Goal: Task Accomplishment & Management: Complete application form

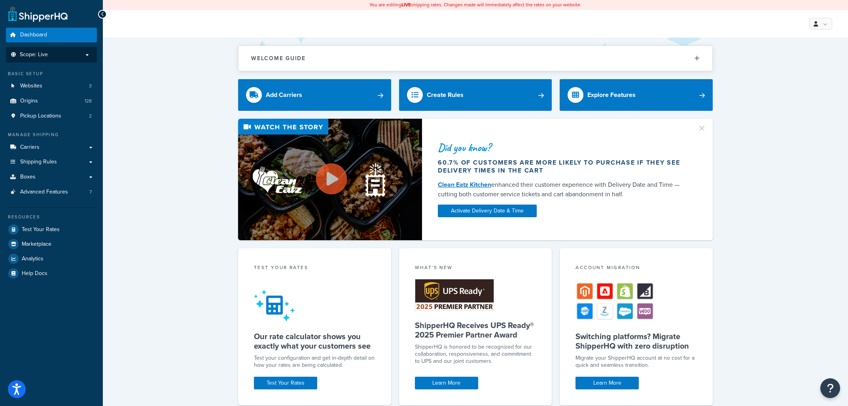
click at [78, 55] on p "Scope: Live" at bounding box center [51, 54] width 84 height 7
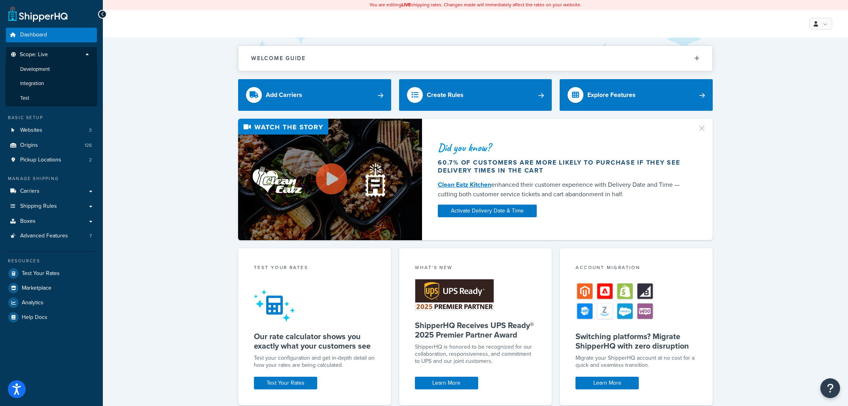
click at [143, 77] on div "Welcome Guide ShipperHQ: An Overview Carrier Setup Shipping Rules Overview Comm…" at bounding box center [475, 321] width 745 height 566
click at [44, 131] on link "Websites 3" at bounding box center [51, 130] width 91 height 15
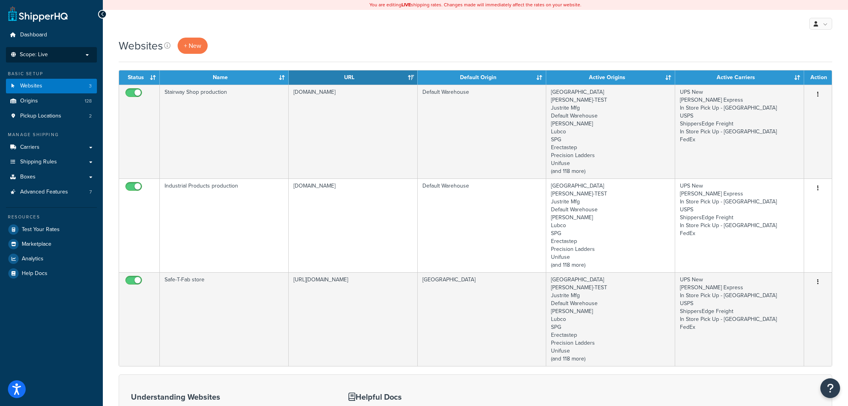
click at [84, 51] on li "Scope: Live Development Integration Test" at bounding box center [51, 54] width 91 height 15
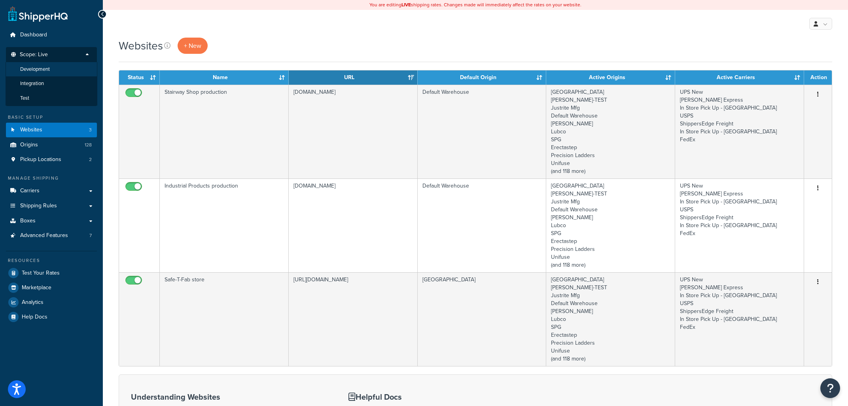
click at [53, 70] on li "Development" at bounding box center [52, 69] width 92 height 15
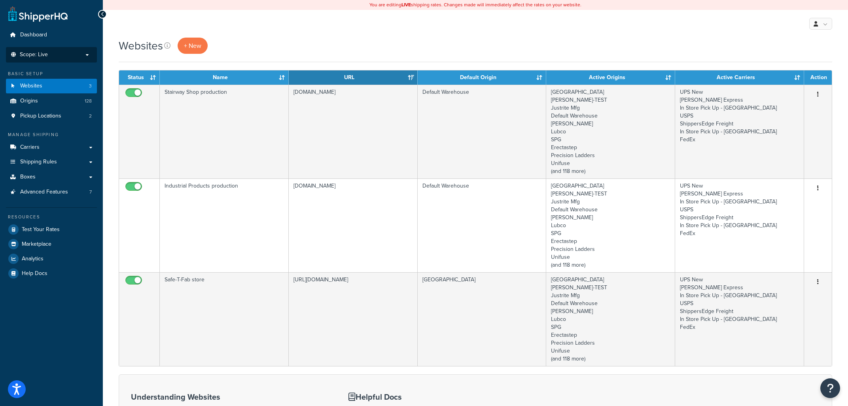
click at [91, 55] on p "Scope: Live" at bounding box center [51, 54] width 84 height 7
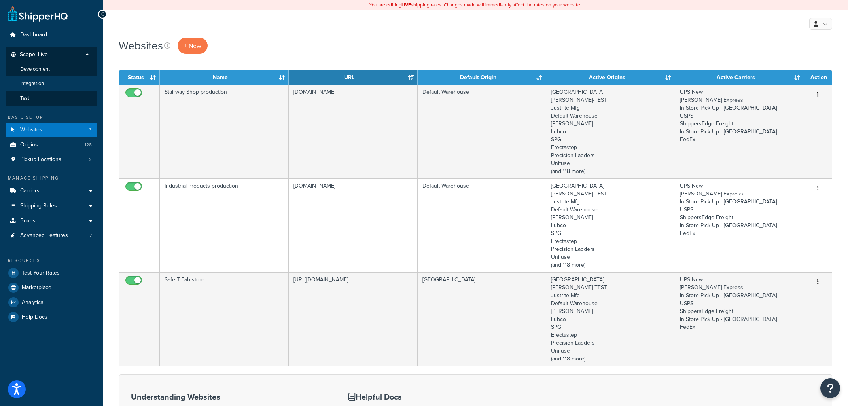
click at [55, 80] on li "Integration" at bounding box center [52, 83] width 92 height 15
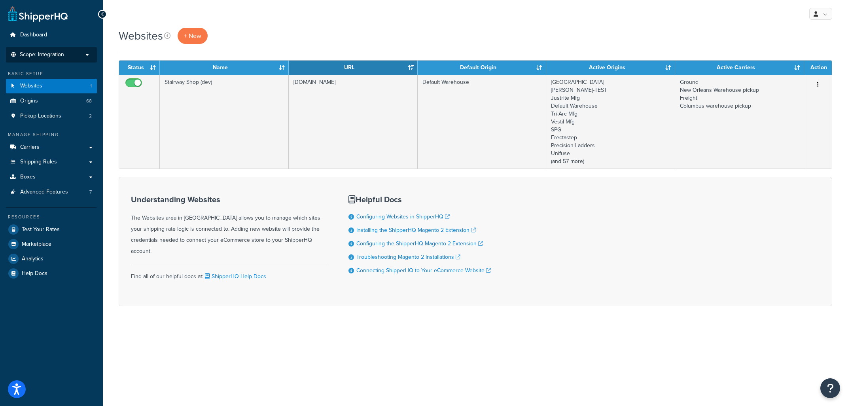
click at [71, 53] on p "Scope: Integration" at bounding box center [51, 54] width 84 height 7
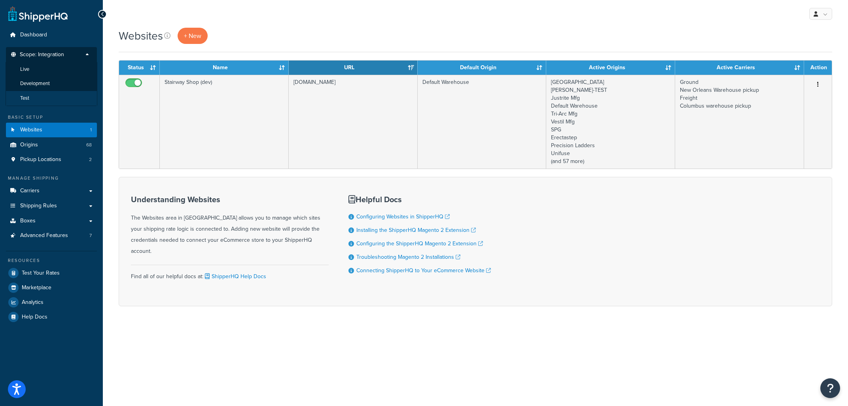
click at [38, 99] on li "Test" at bounding box center [52, 98] width 92 height 15
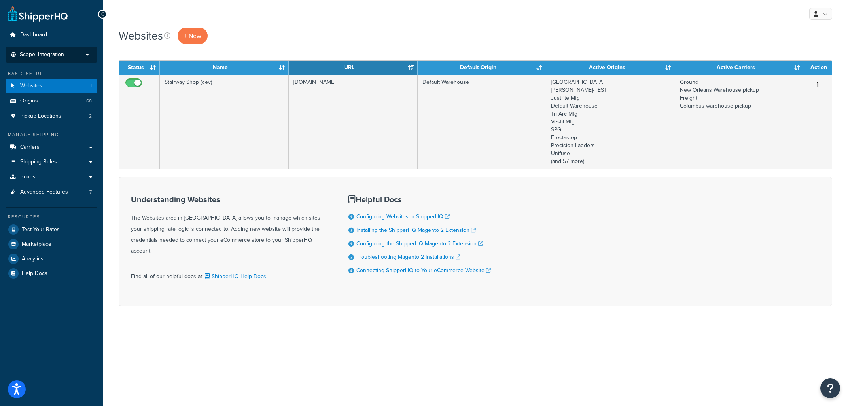
click at [57, 48] on li "Scope: Integration Live Development Test" at bounding box center [51, 54] width 91 height 15
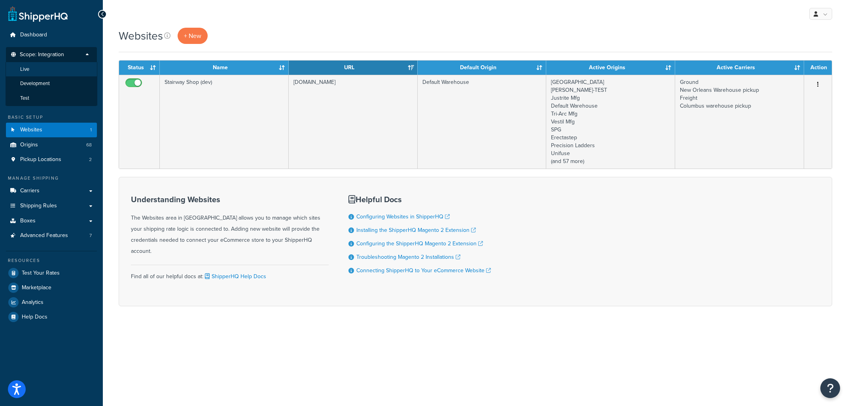
click at [26, 73] on li "Live" at bounding box center [52, 69] width 92 height 15
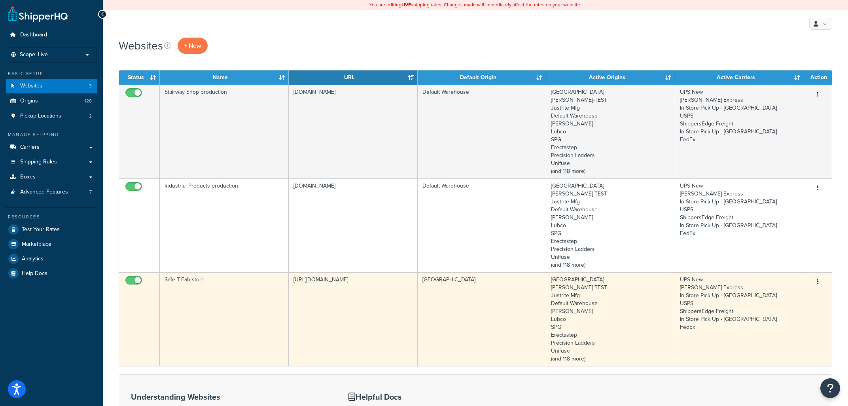
click at [229, 309] on td "Safe-T-Fab store" at bounding box center [224, 319] width 129 height 94
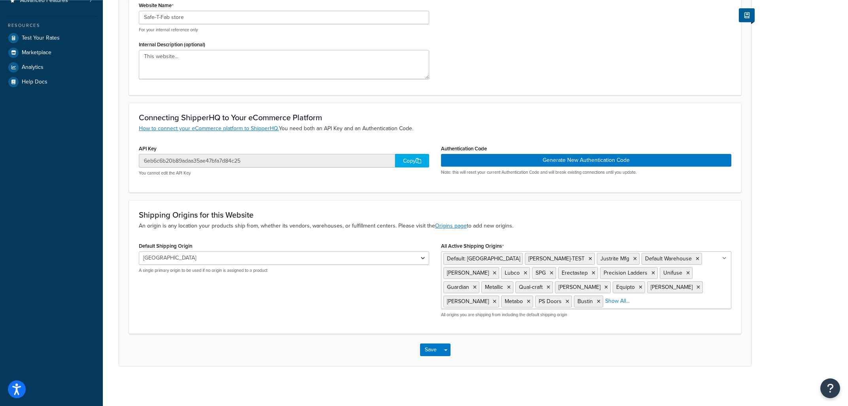
scroll to position [23, 0]
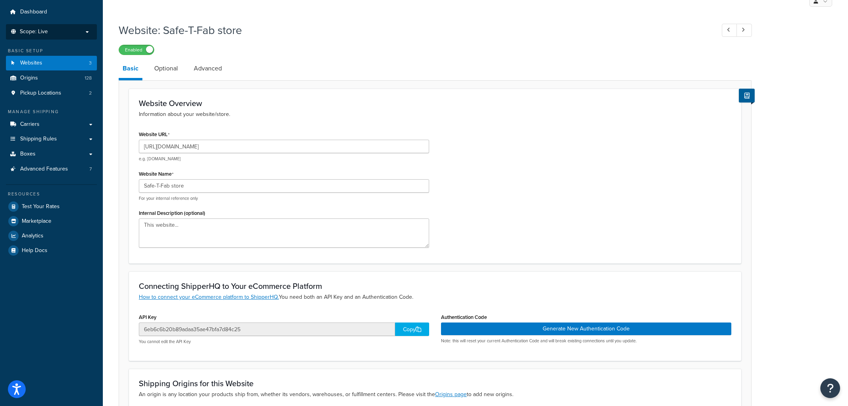
click at [47, 31] on span "Scope: Live" at bounding box center [34, 31] width 28 height 7
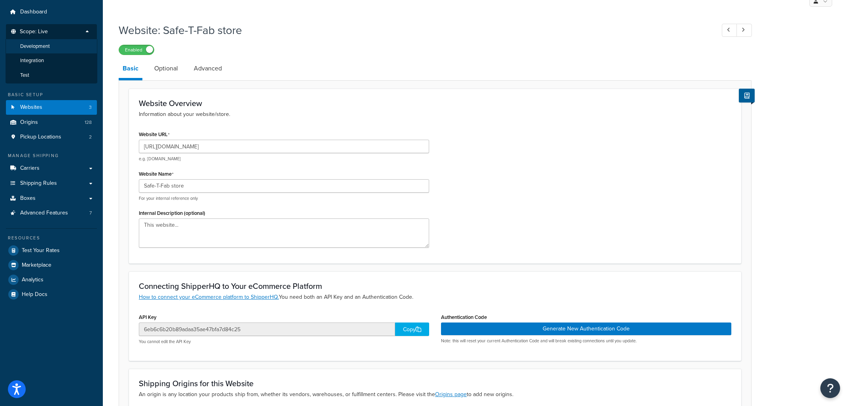
click at [40, 48] on span "Development" at bounding box center [35, 46] width 30 height 7
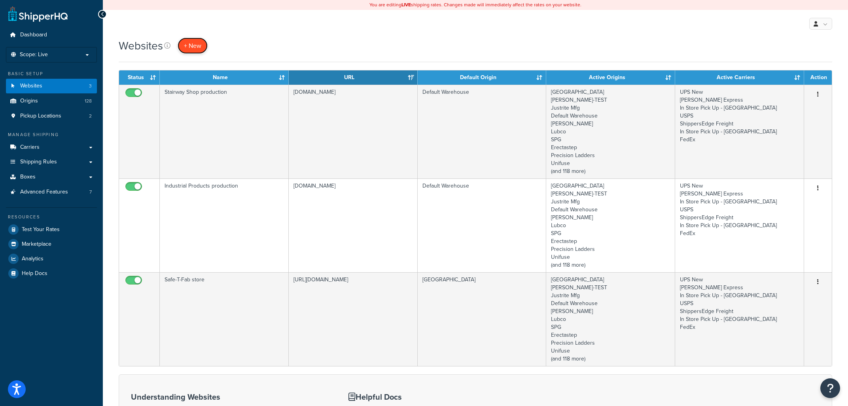
click at [191, 46] on span "+ New" at bounding box center [192, 45] width 17 height 9
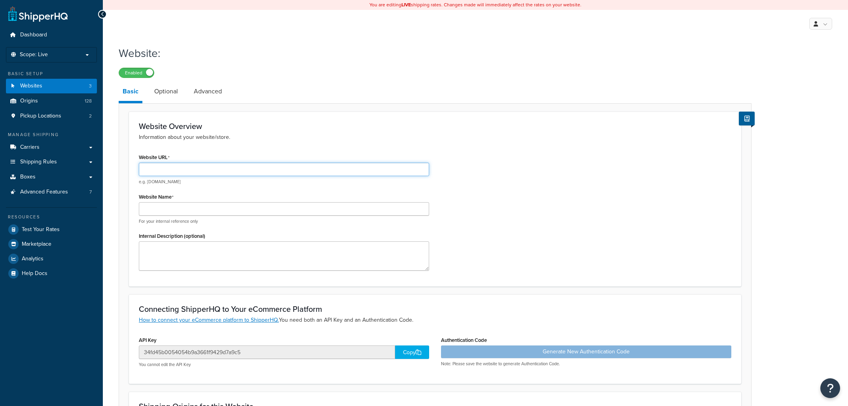
click at [256, 174] on input "Website URL" at bounding box center [284, 169] width 290 height 13
paste input "https://industrialproducts.magentoprojects.net/"
type input "https://industrialproducts.magentoprojects.net/"
click at [266, 214] on input "Website Name" at bounding box center [284, 208] width 290 height 13
type input "IP Magento Projects"
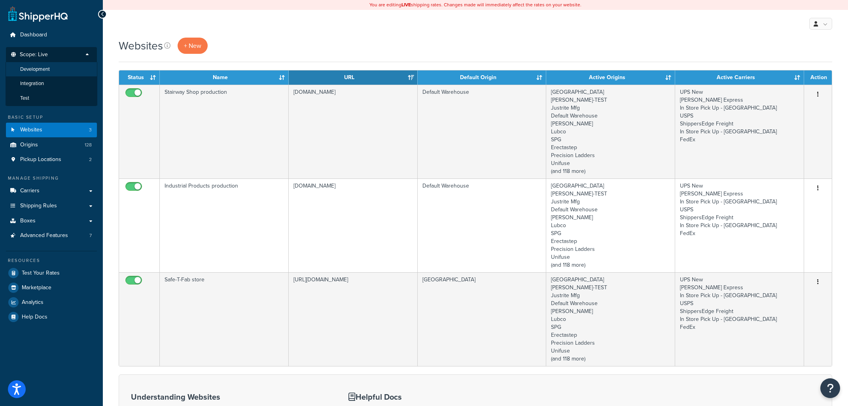
click at [49, 69] on span "Development" at bounding box center [35, 69] width 30 height 7
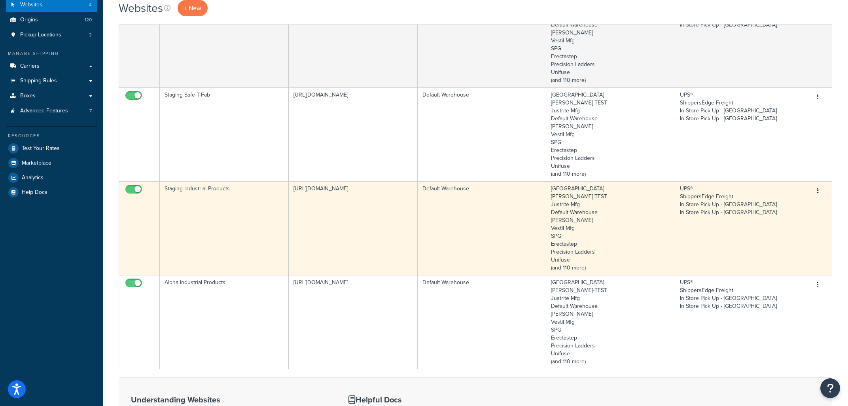
scroll to position [85, 0]
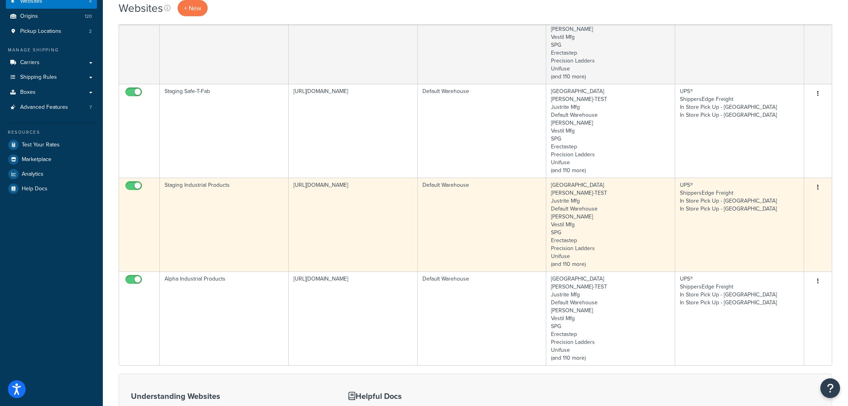
click at [522, 207] on td "Default Warehouse" at bounding box center [482, 225] width 129 height 94
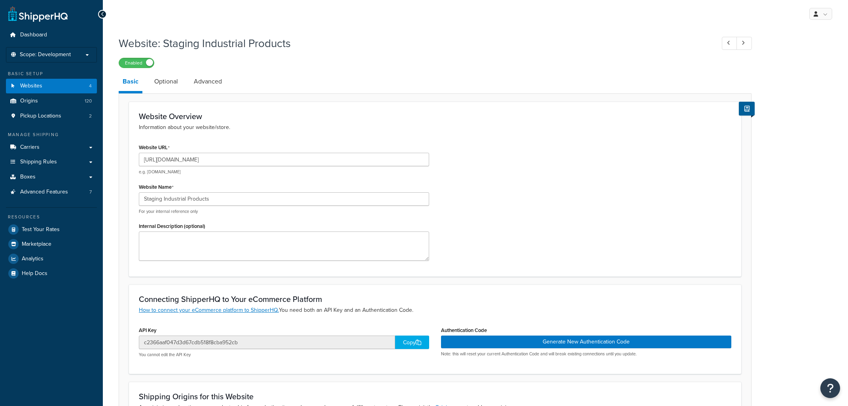
select select "118603"
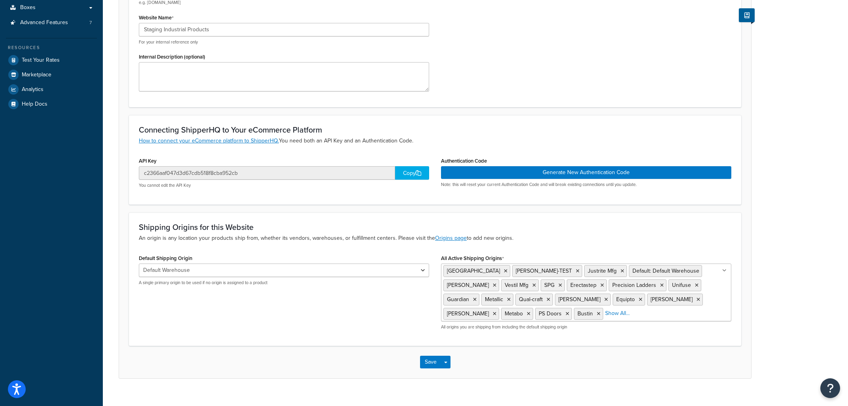
scroll to position [182, 0]
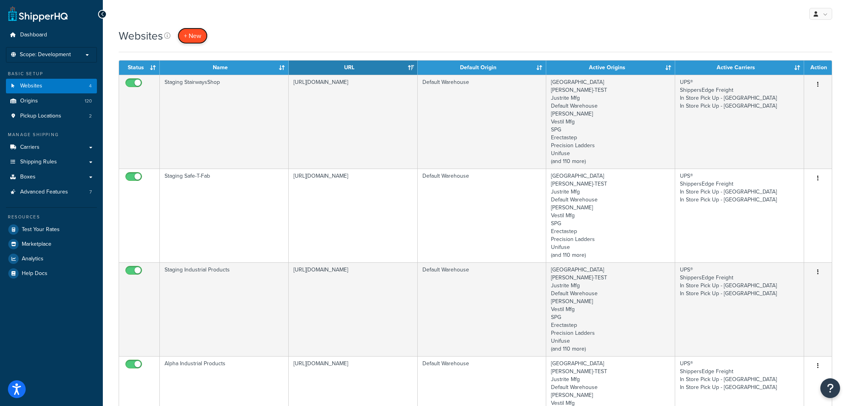
click at [191, 35] on span "+ New" at bounding box center [192, 35] width 17 height 9
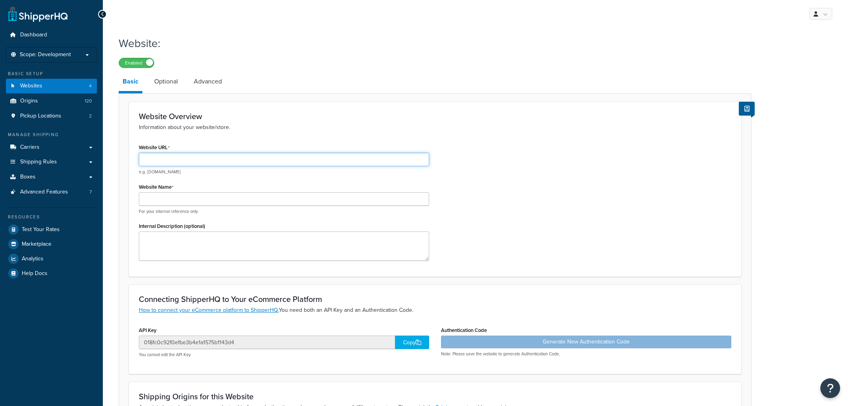
click at [258, 161] on input "Website URL" at bounding box center [284, 159] width 290 height 13
paste input "[URL][DOMAIN_NAME]"
type input "[URL][DOMAIN_NAME]"
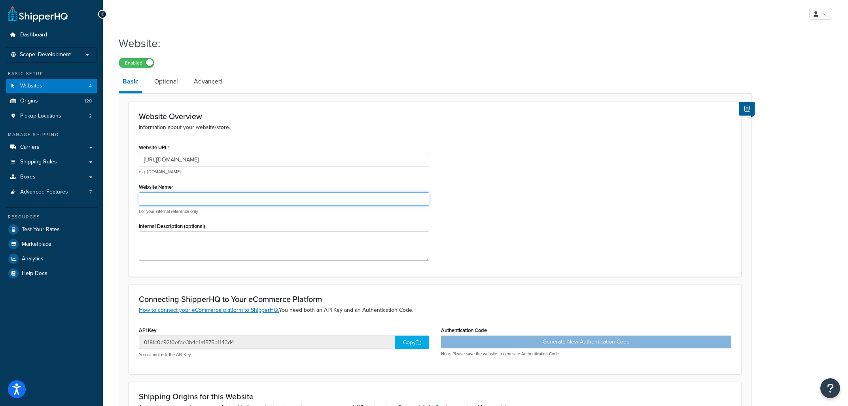
click at [178, 202] on input "Website Name" at bounding box center [284, 198] width 290 height 13
drag, startPoint x: 220, startPoint y: 198, endPoint x: 112, endPoint y: 236, distance: 114.4
click at [139, 206] on input "IP Magento Projects" at bounding box center [284, 198] width 290 height 13
type input "IP Magento Projects"
click at [182, 246] on textarea "Internal Description (optional)" at bounding box center [284, 245] width 290 height 29
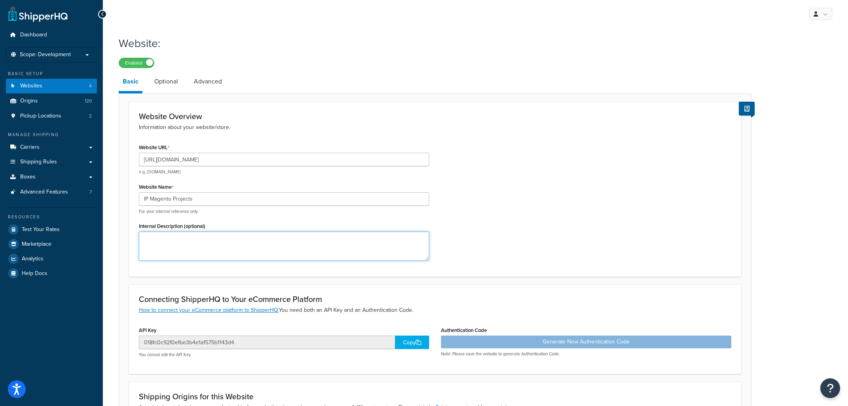
paste textarea "IP Magento Projects"
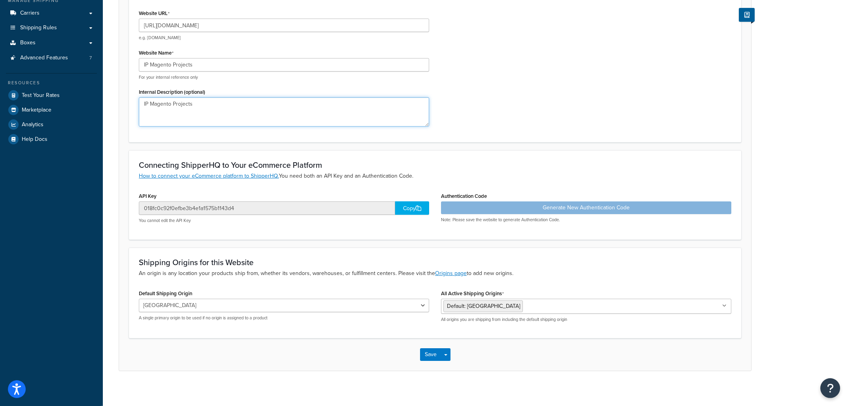
scroll to position [139, 0]
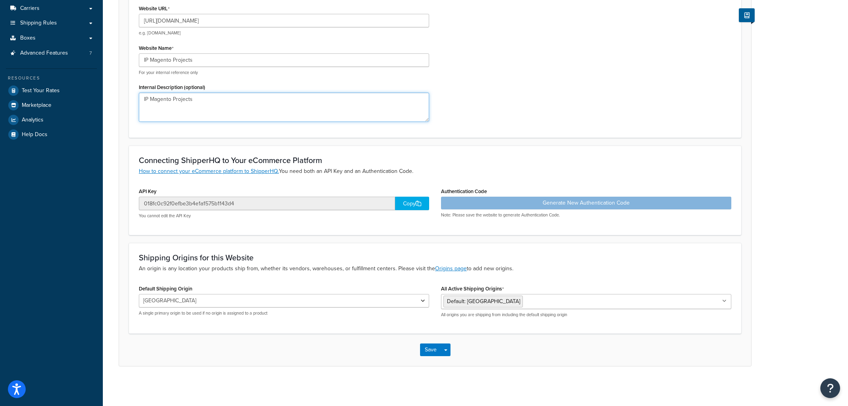
type textarea "IP Magento Projects"
click at [724, 303] on icon at bounding box center [724, 301] width 4 height 5
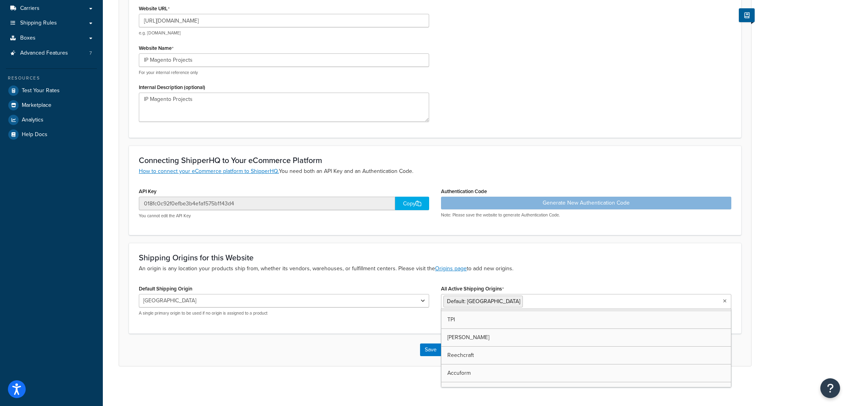
scroll to position [2045, 0]
click at [662, 252] on div "Shipping Origins for this Website An origin is any location your products ship …" at bounding box center [435, 288] width 612 height 91
click at [488, 286] on label "All Active Shipping Origins" at bounding box center [472, 289] width 63 height 6
click at [525, 297] on input "All Active Shipping Origins" at bounding box center [560, 301] width 70 height 9
click at [499, 304] on li "Default: New Orleans" at bounding box center [482, 301] width 79 height 12
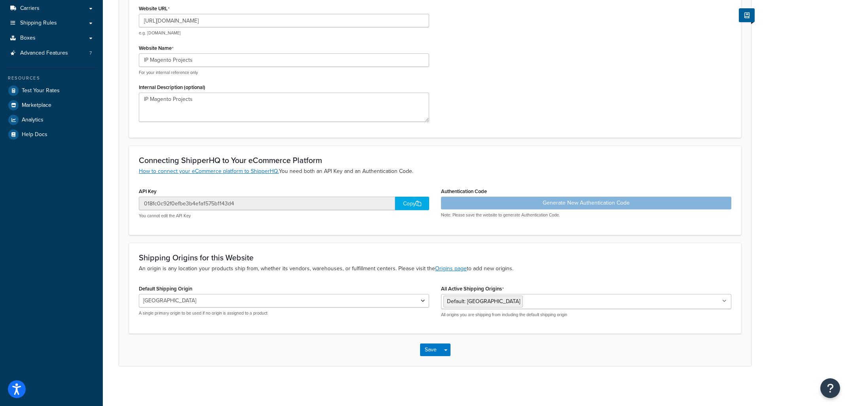
click at [584, 285] on div "All Active Shipping Origins Default: New Orleans Jason-TEST Justrite Mfg Defaul…" at bounding box center [586, 300] width 290 height 35
click at [728, 299] on ul "Default: New Orleans" at bounding box center [586, 301] width 290 height 15
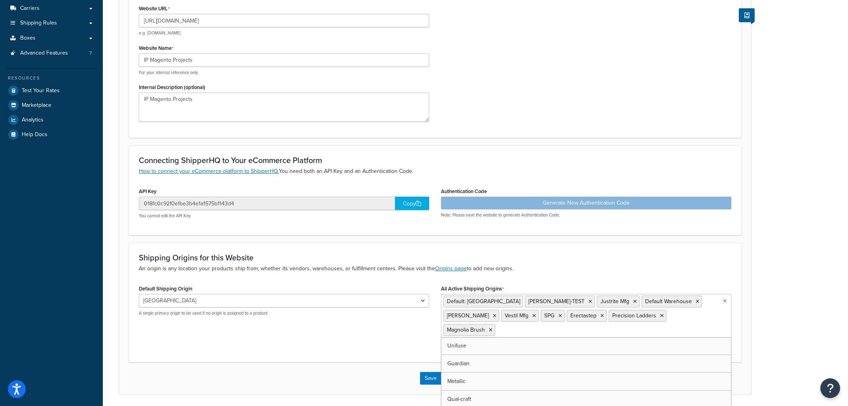
click at [550, 335] on ul "Default: New Orleans Jason-TEST Justrite Mfg Default Warehouse Sumner Vestil Mf…" at bounding box center [586, 316] width 290 height 44
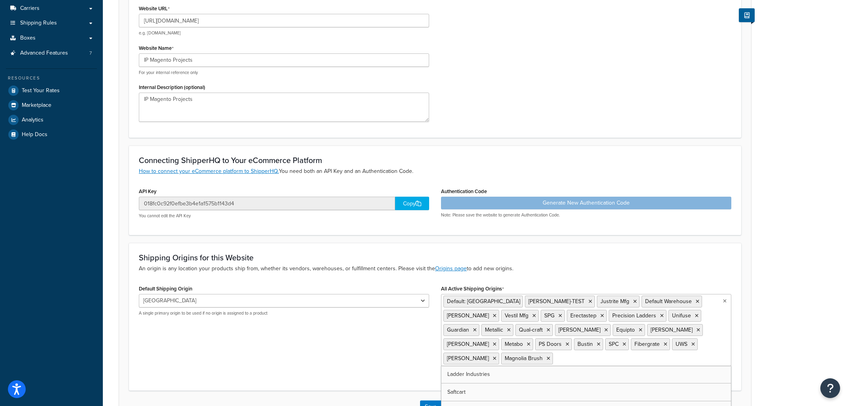
click at [534, 356] on ul "Default: New Orleans Jason-TEST Justrite Mfg Default Warehouse Sumner Vestil Mf…" at bounding box center [586, 330] width 290 height 72
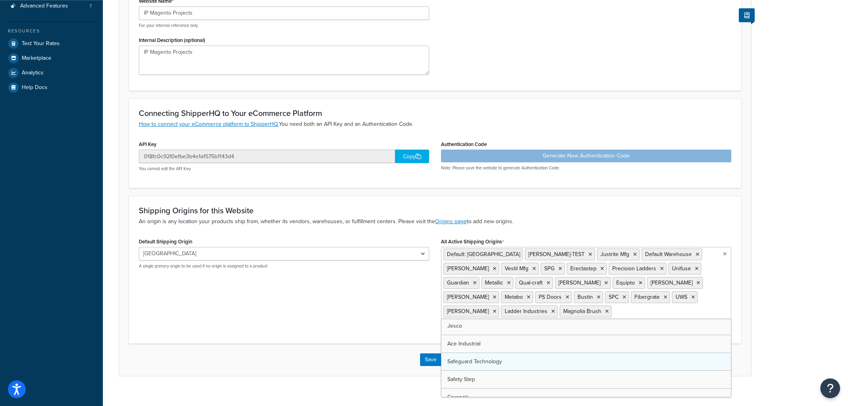
scroll to position [195, 0]
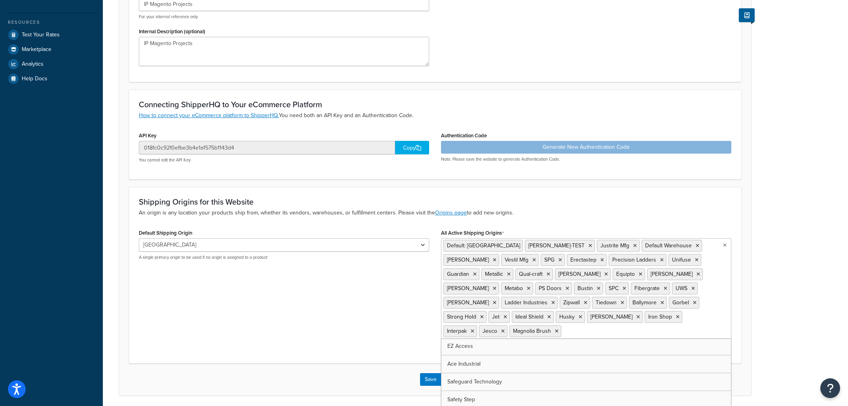
click at [531, 333] on ul "Default: New Orleans Jason-TEST Justrite Mfg Default Warehouse Sumner Vestil Mf…" at bounding box center [586, 288] width 290 height 100
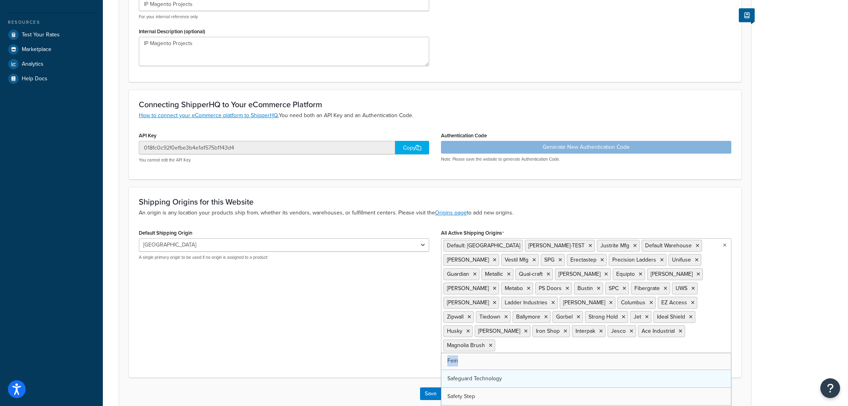
click at [512, 356] on li "Fein" at bounding box center [585, 361] width 289 height 18
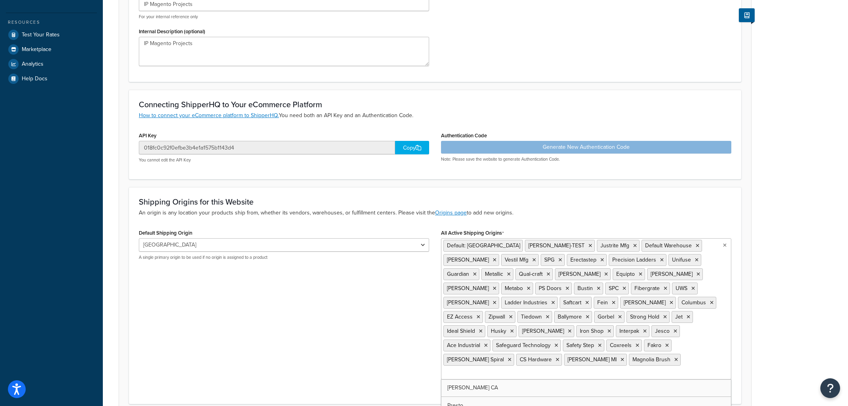
click at [510, 369] on input "All Active Shipping Origins" at bounding box center [478, 373] width 70 height 9
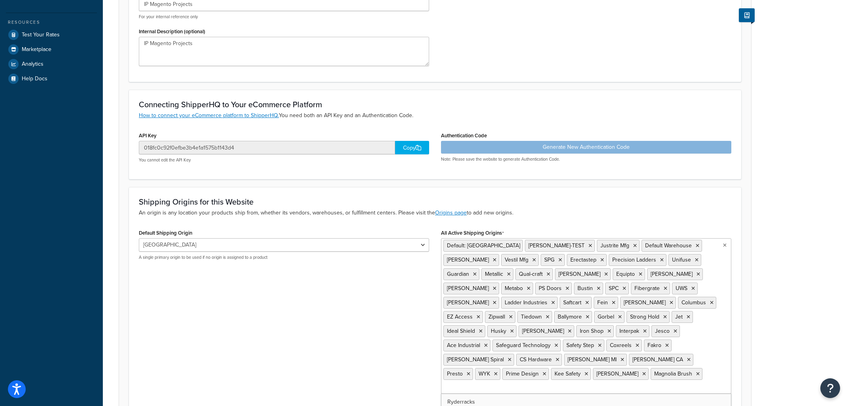
click at [509, 383] on input "All Active Shipping Origins" at bounding box center [478, 387] width 70 height 9
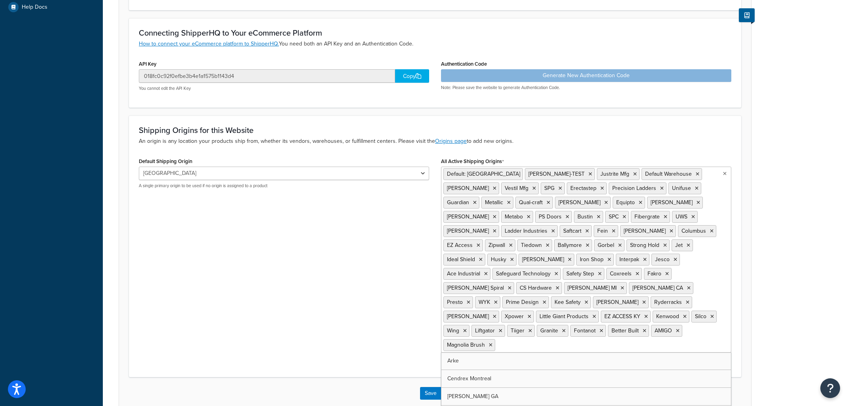
click at [497, 340] on input "All Active Shipping Origins" at bounding box center [532, 344] width 70 height 9
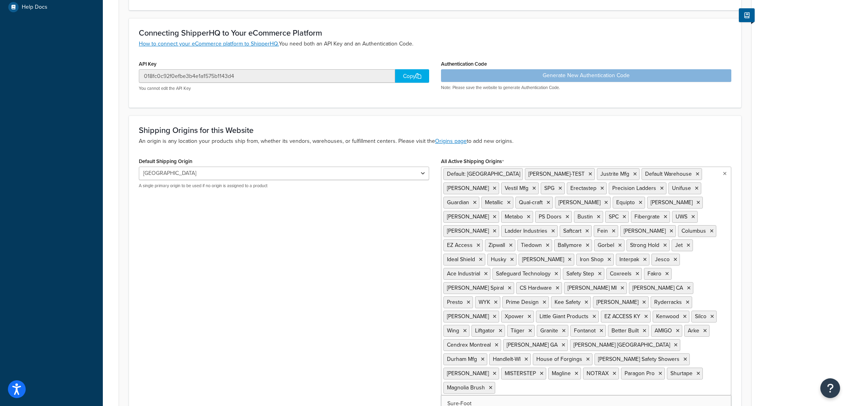
drag, startPoint x: 486, startPoint y: 380, endPoint x: 486, endPoint y: 384, distance: 4.7
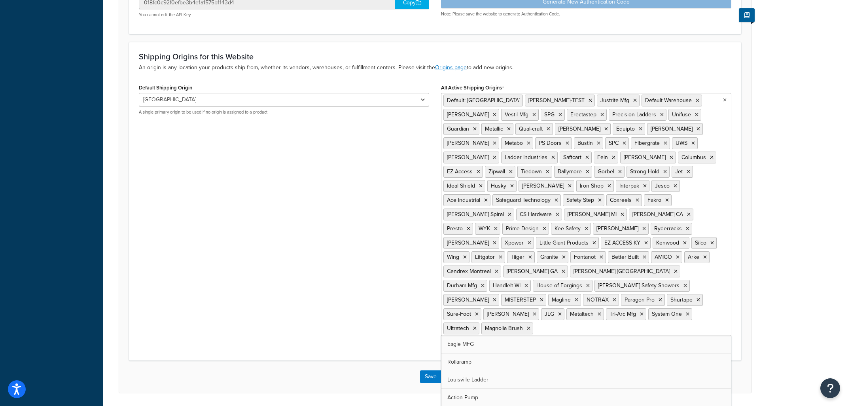
click at [468, 335] on li "Eagle MFG" at bounding box center [585, 344] width 289 height 18
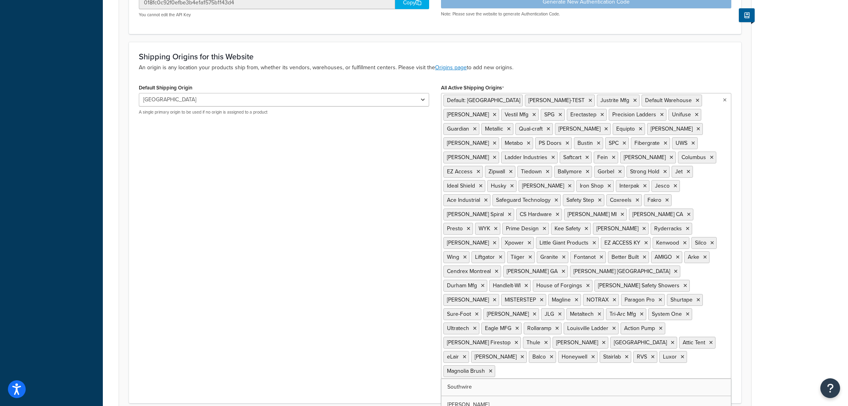
click at [470, 349] on ul "Default: New Orleans Jason-TEST Justrite Mfg Default Warehouse Sumner Vestil Mf…" at bounding box center [586, 236] width 290 height 286
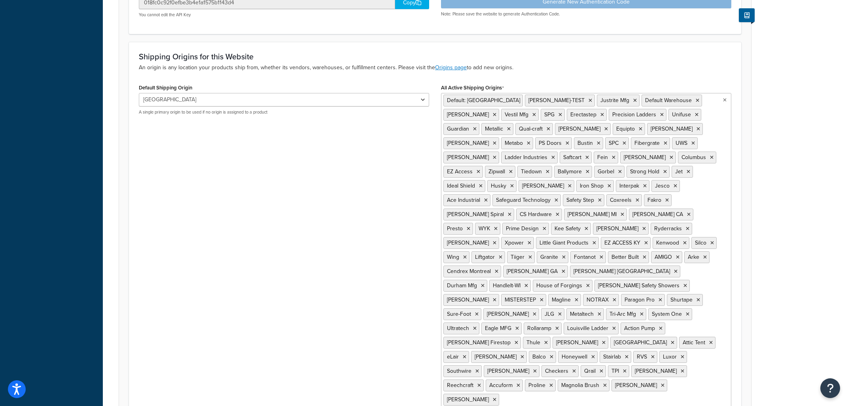
drag, startPoint x: 469, startPoint y: 368, endPoint x: 469, endPoint y: 377, distance: 9.1
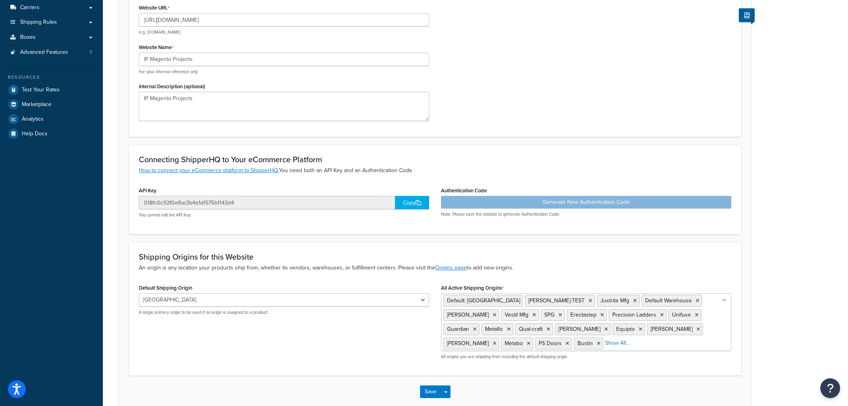
scroll to position [0, 0]
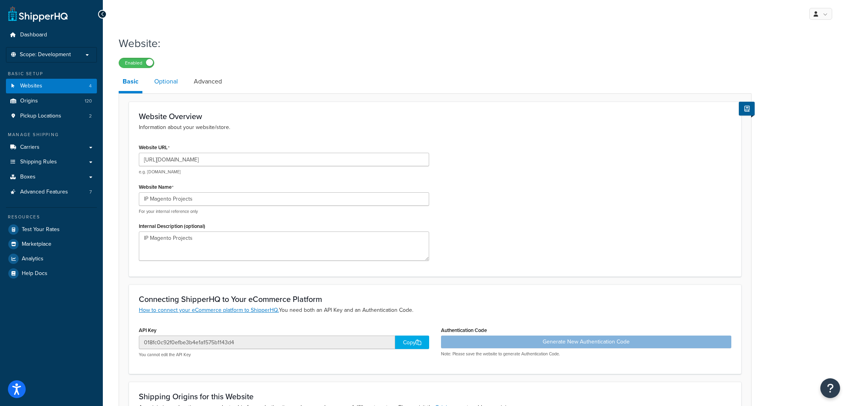
click at [160, 82] on link "Optional" at bounding box center [166, 81] width 32 height 19
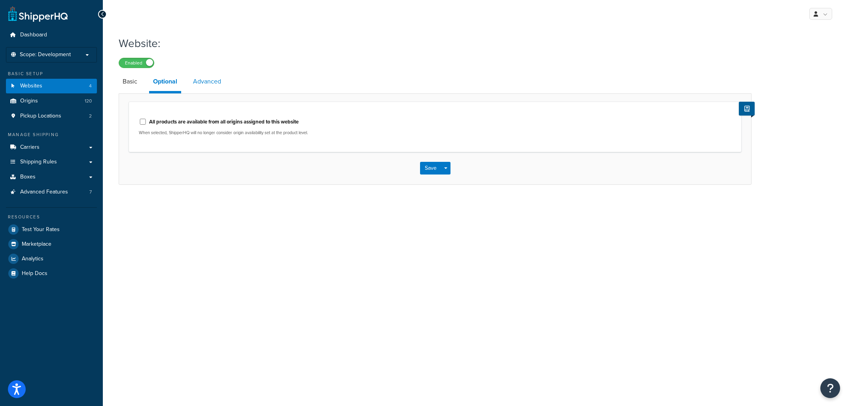
click at [214, 85] on link "Advanced" at bounding box center [207, 81] width 36 height 19
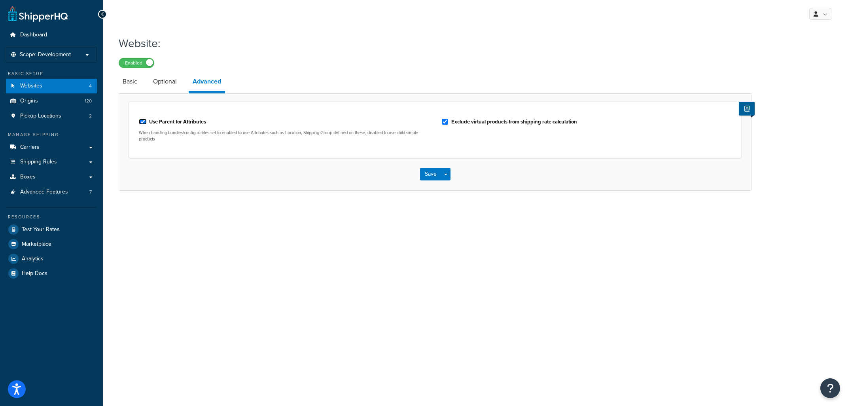
click at [143, 123] on input "Use Parent for Attributes" at bounding box center [143, 122] width 8 height 6
checkbox input "false"
click at [129, 83] on link "Basic" at bounding box center [130, 81] width 23 height 19
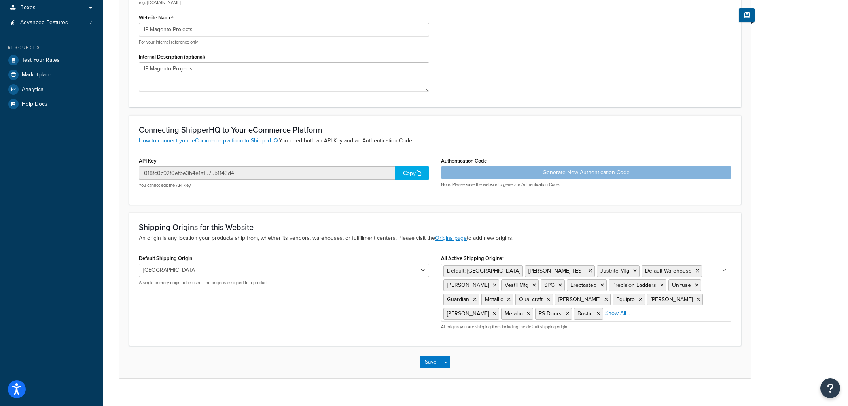
scroll to position [182, 0]
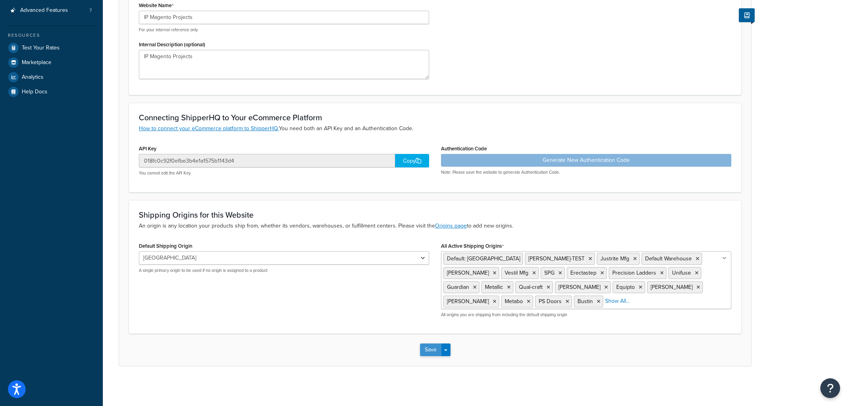
click at [429, 349] on button "Save" at bounding box center [430, 349] width 21 height 13
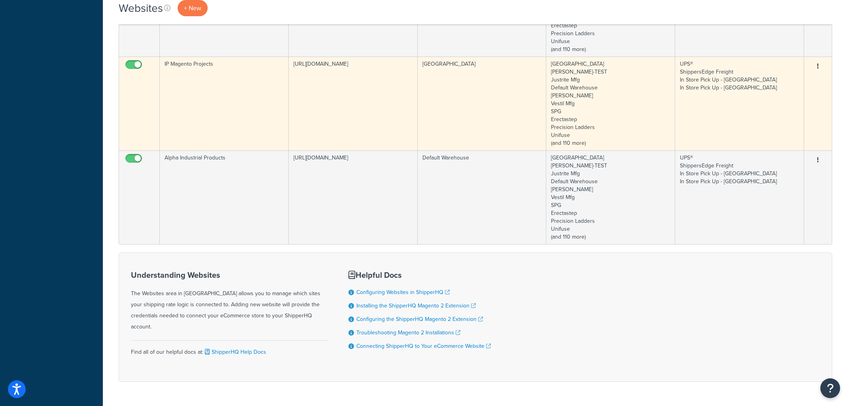
scroll to position [212, 0]
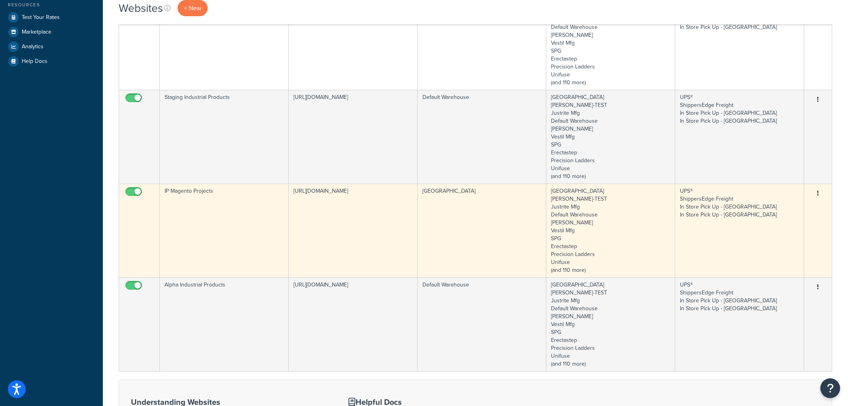
click at [386, 216] on td "[URL][DOMAIN_NAME]" at bounding box center [353, 230] width 129 height 94
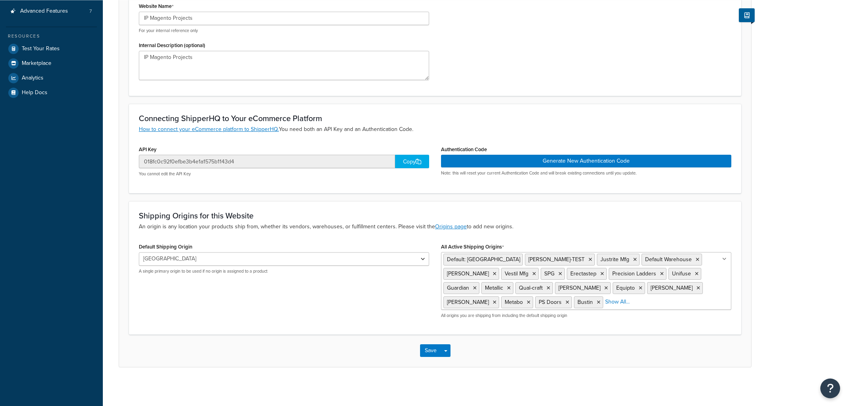
scroll to position [182, 0]
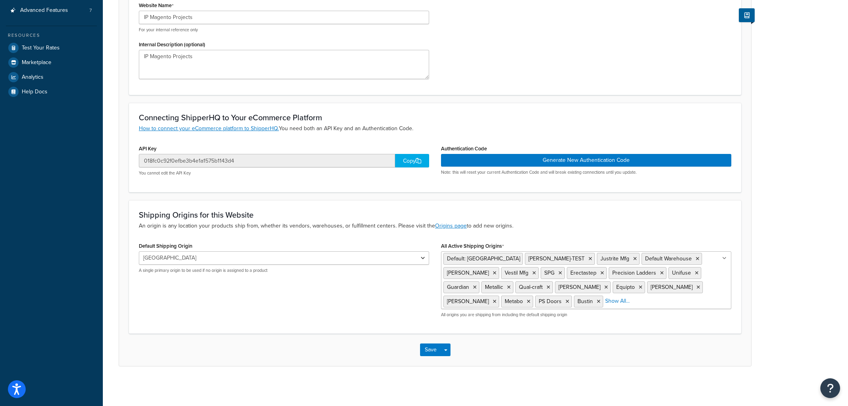
click at [406, 154] on div "Copy" at bounding box center [412, 160] width 34 height 13
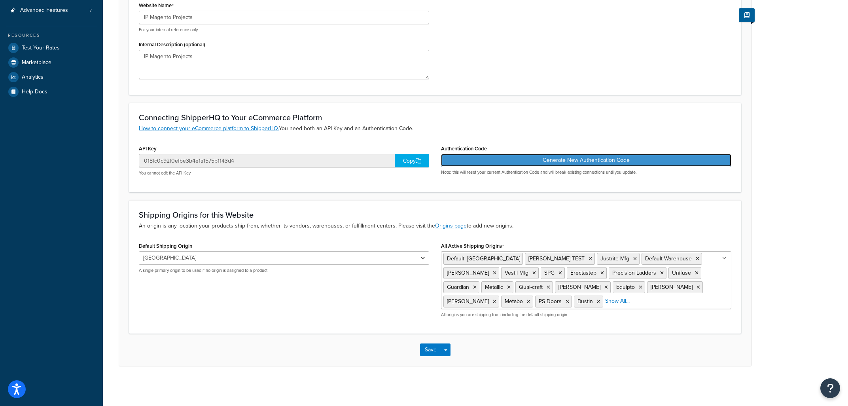
click at [609, 158] on button "Generate New Authentication Code" at bounding box center [586, 160] width 290 height 13
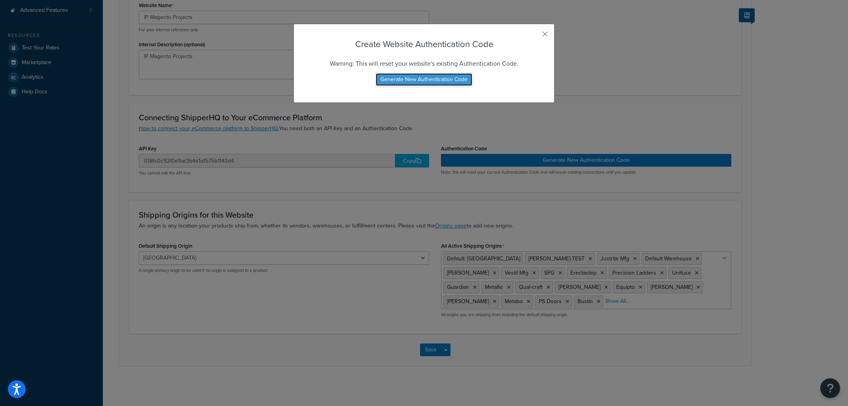
click at [441, 78] on button "Generate New Authentication Code" at bounding box center [424, 79] width 96 height 13
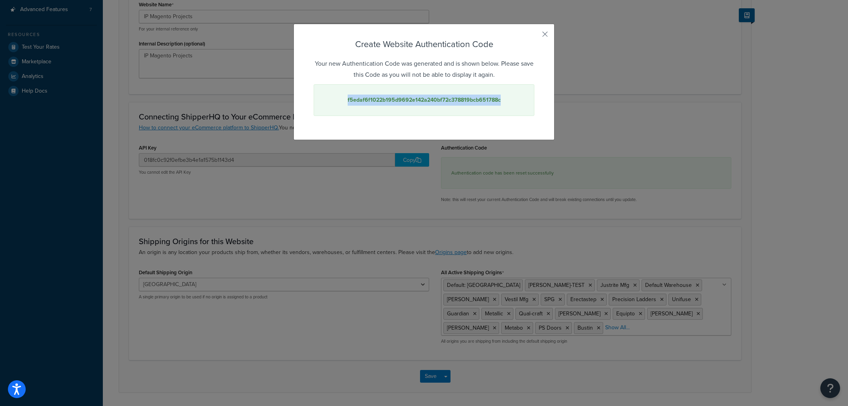
drag, startPoint x: 480, startPoint y: 107, endPoint x: 346, endPoint y: 96, distance: 134.9
click at [346, 96] on div "f5edaf6f1022b195d9692e142a240bf72c378819bcb651788c" at bounding box center [424, 100] width 221 height 32
copy strong "f5edaf6f1022b195d9692e142a240bf72c378819bcb651788c"
click at [534, 36] on button "button" at bounding box center [533, 37] width 2 height 2
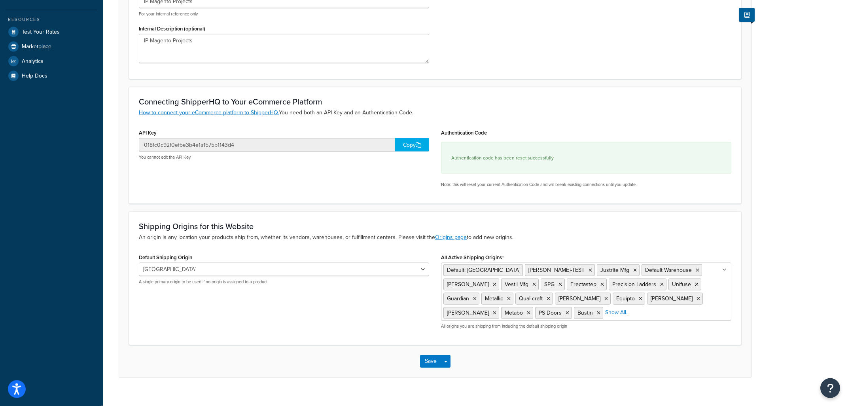
scroll to position [210, 0]
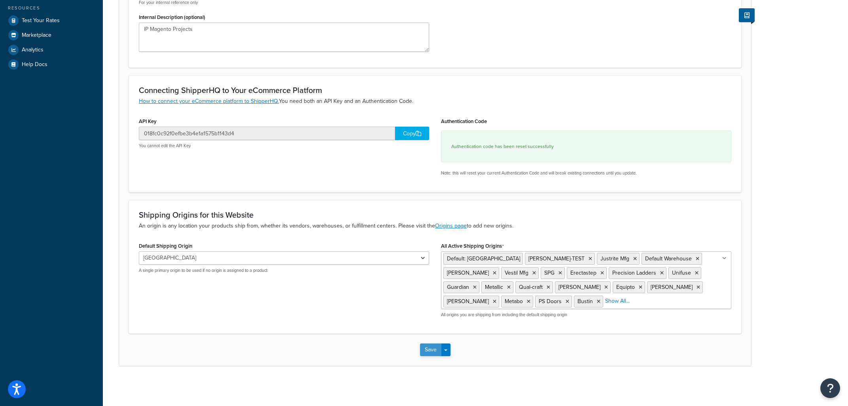
click at [433, 352] on button "Save" at bounding box center [430, 349] width 21 height 13
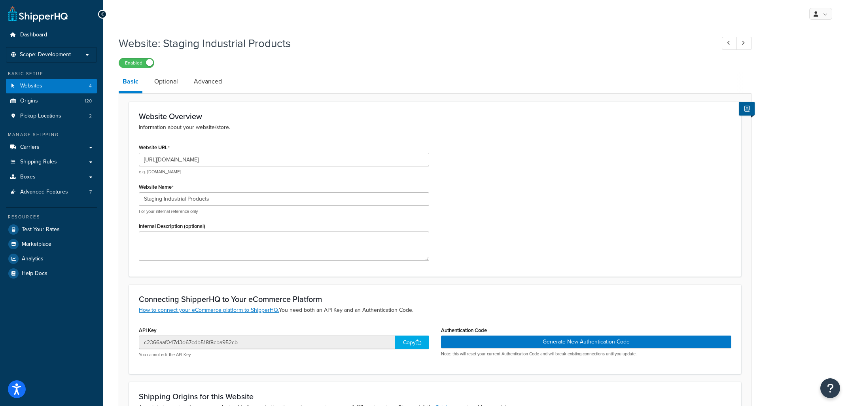
select select "118603"
